Goal: Task Accomplishment & Management: Manage account settings

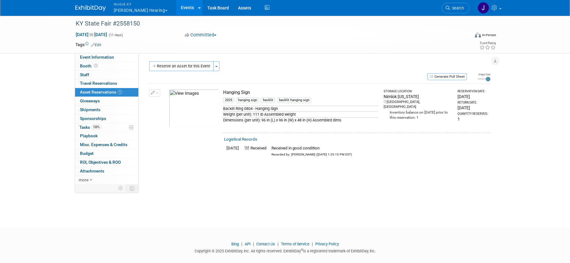
click at [127, 12] on button "Nimlok KY Heuser Hearing" at bounding box center [144, 8] width 62 height 16
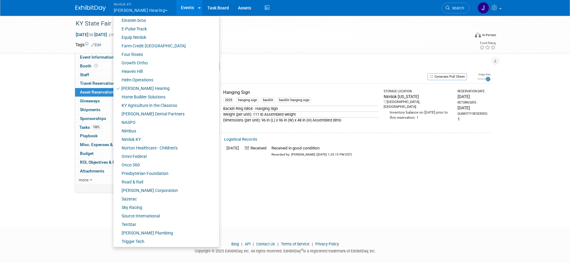
scroll to position [173, 0]
click at [145, 163] on link "Onco 360" at bounding box center [163, 164] width 101 height 9
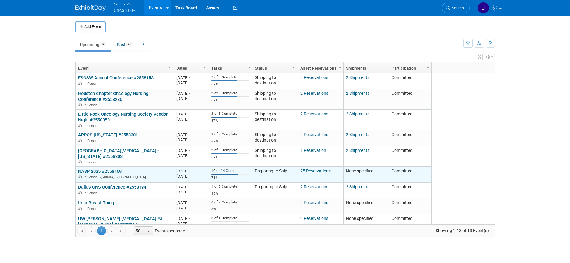
scroll to position [36, 0]
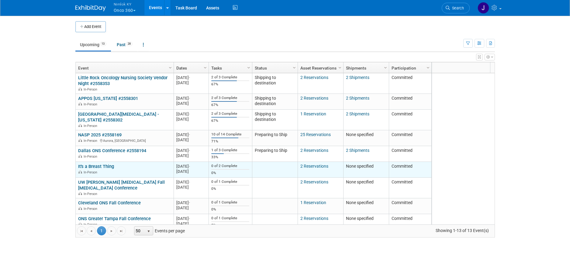
click at [103, 166] on link "It's a Breast Thing" at bounding box center [96, 166] width 36 height 5
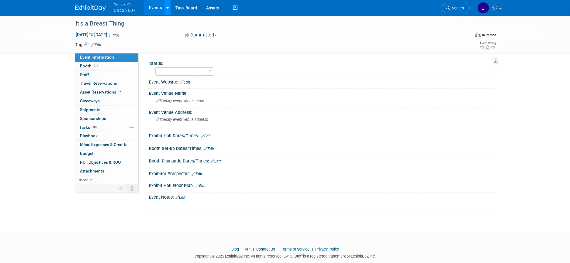
scroll to position [1, 0]
click at [157, 8] on link "Events" at bounding box center [155, 7] width 22 height 15
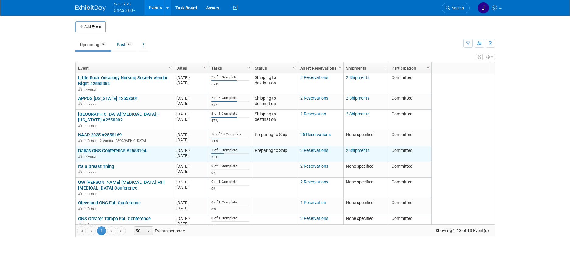
scroll to position [73, 0]
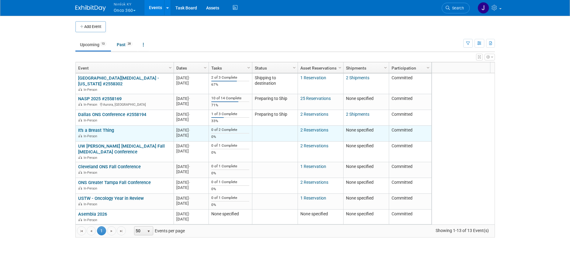
click at [113, 130] on link "It's a Breast Thing" at bounding box center [96, 130] width 36 height 5
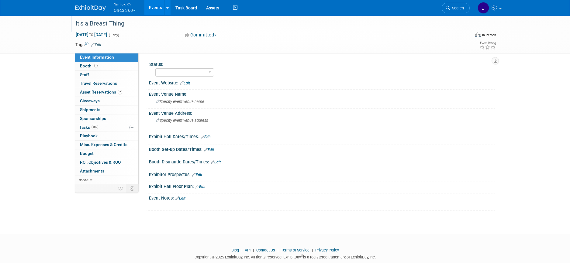
click at [134, 22] on div "It's a Breast Thing" at bounding box center [267, 23] width 387 height 11
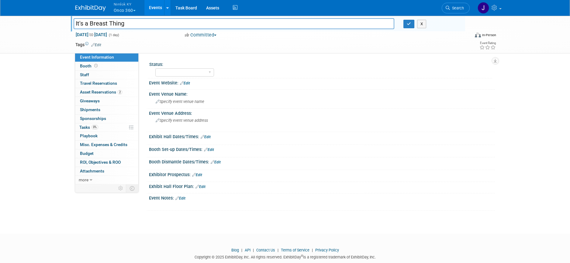
drag, startPoint x: 122, startPoint y: 24, endPoint x: 64, endPoint y: 20, distance: 58.5
click at [64, 20] on div "It's a Breast Thing It's a Breast Thing X [DATE] to [DATE] (1 day) [DATE] to [D…" at bounding box center [285, 34] width 570 height 38
click at [142, 25] on input "It's a Breast Thing" at bounding box center [234, 23] width 321 height 11
type input "It's a Breast Thing #2558454"
click at [405, 23] on button "button" at bounding box center [408, 24] width 11 height 9
